Goal: Information Seeking & Learning: Learn about a topic

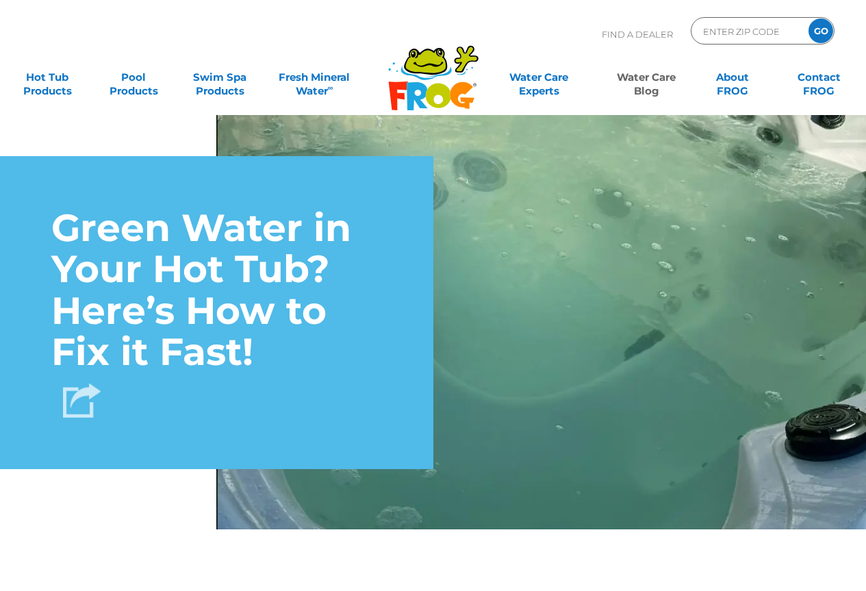
click at [86, 399] on img at bounding box center [82, 400] width 38 height 34
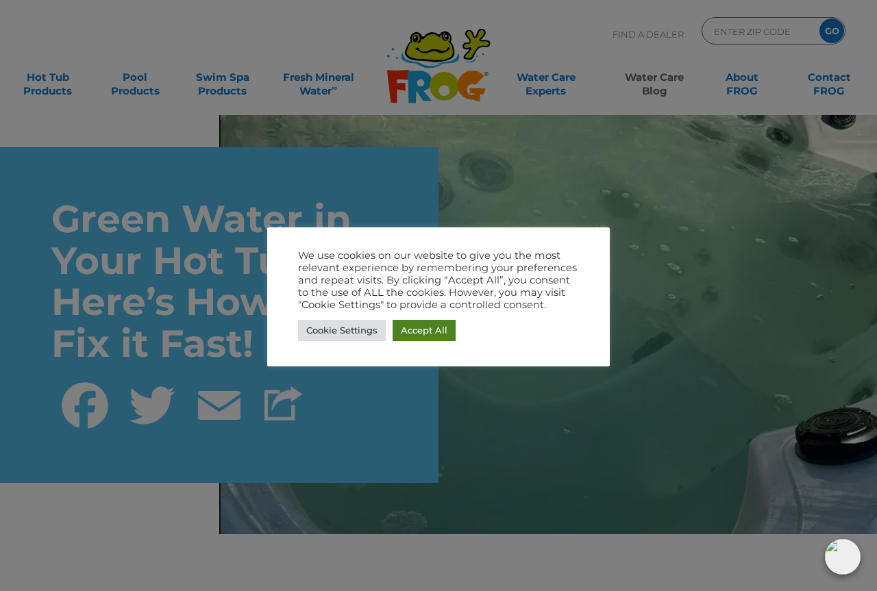
click at [422, 328] on link "Accept All" at bounding box center [423, 330] width 63 height 21
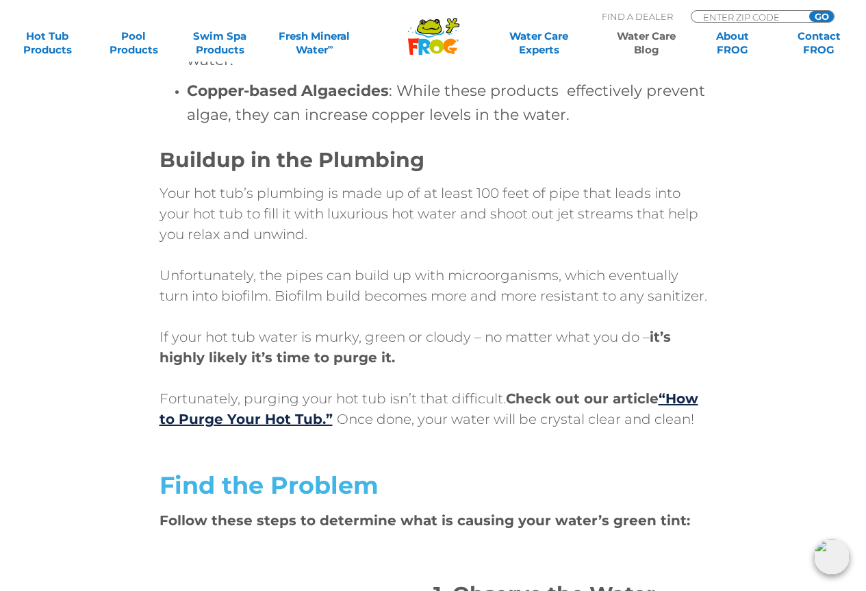
scroll to position [2269, 0]
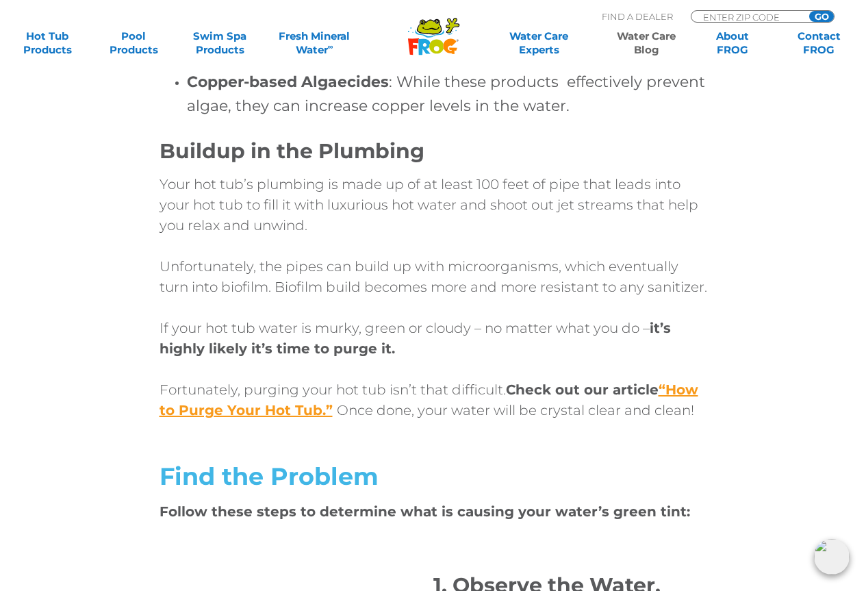
click at [196, 418] on link "“How to Purge Your Hot Tub.”" at bounding box center [429, 399] width 539 height 37
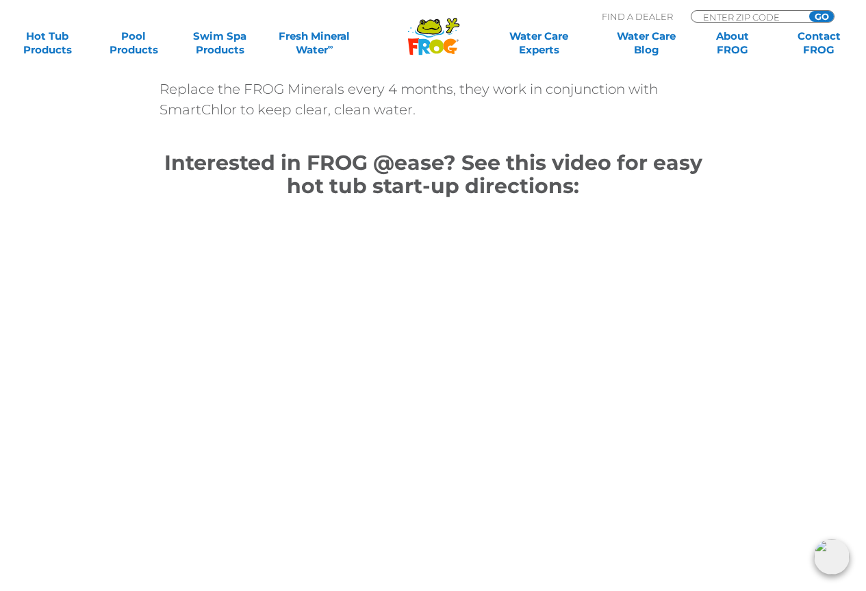
scroll to position [6038, 0]
